Goal: Entertainment & Leisure: Consume media (video, audio)

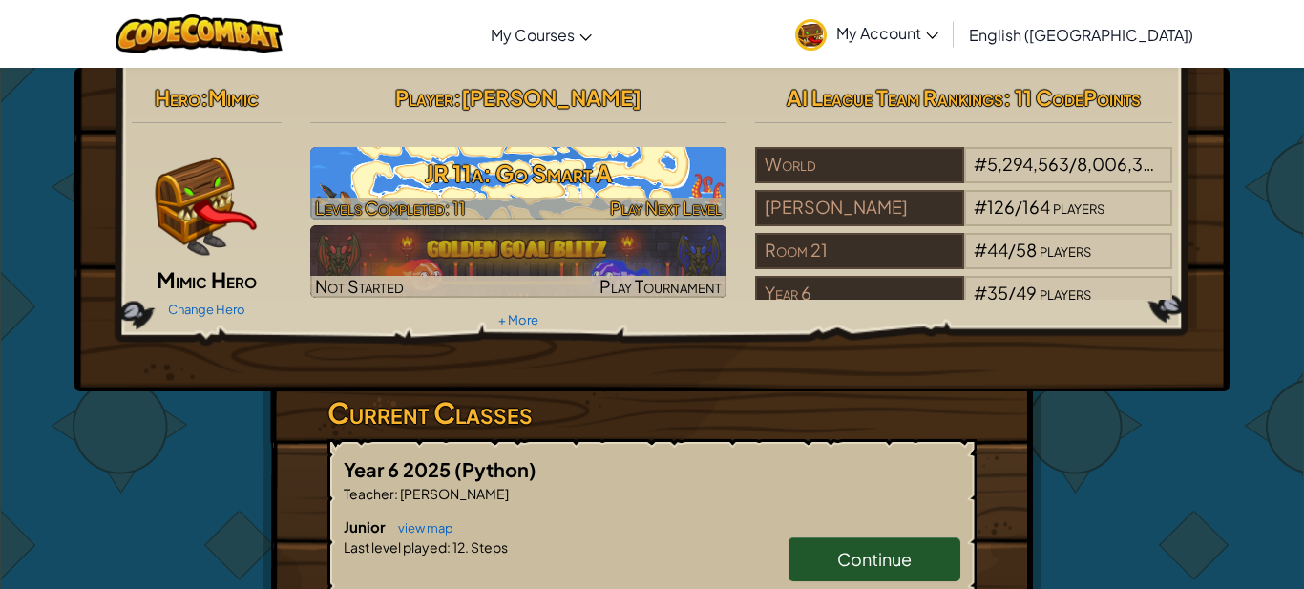
click at [498, 178] on h3 "JR 11a: Go Smart A" at bounding box center [518, 173] width 417 height 43
